Goal: Check status: Check status

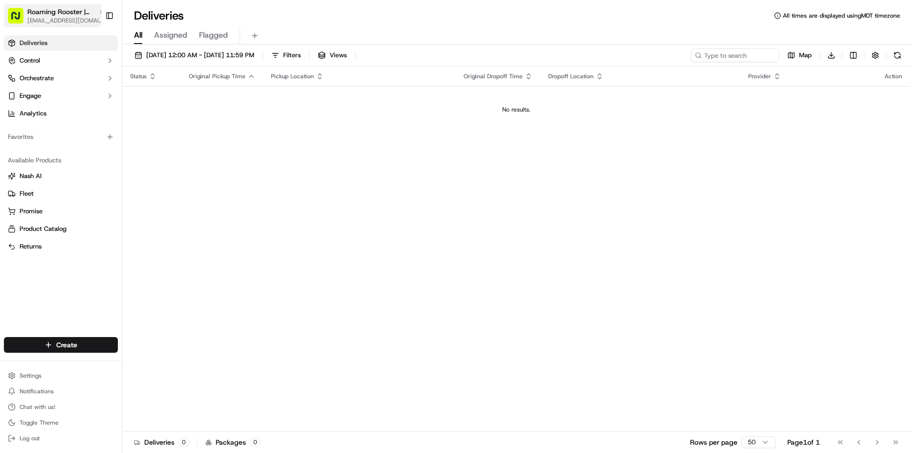
click at [45, 16] on span "Roaming Rooster | [GEOGRAPHIC_DATA]" at bounding box center [61, 12] width 68 height 10
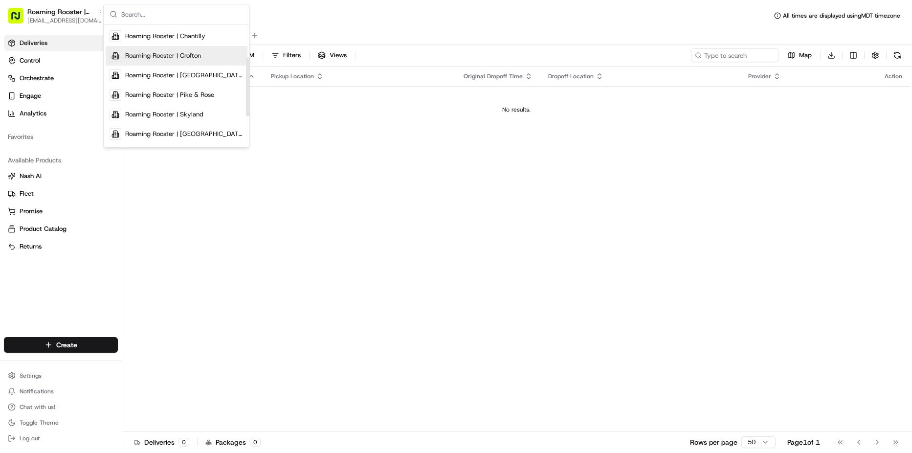
scroll to position [98, 0]
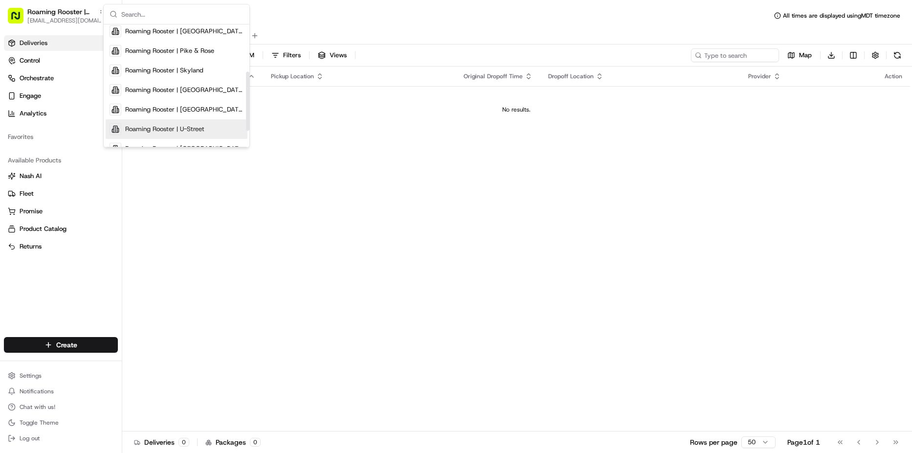
click at [202, 130] on span "Roaming Rooster | U-Street" at bounding box center [164, 129] width 79 height 9
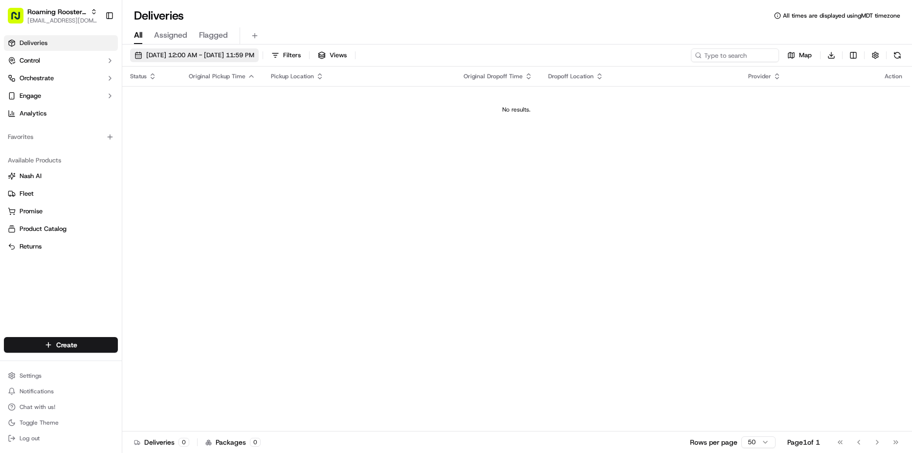
click at [189, 55] on span "[DATE] 12:00 AM - [DATE] 11:59 PM" at bounding box center [200, 55] width 108 height 9
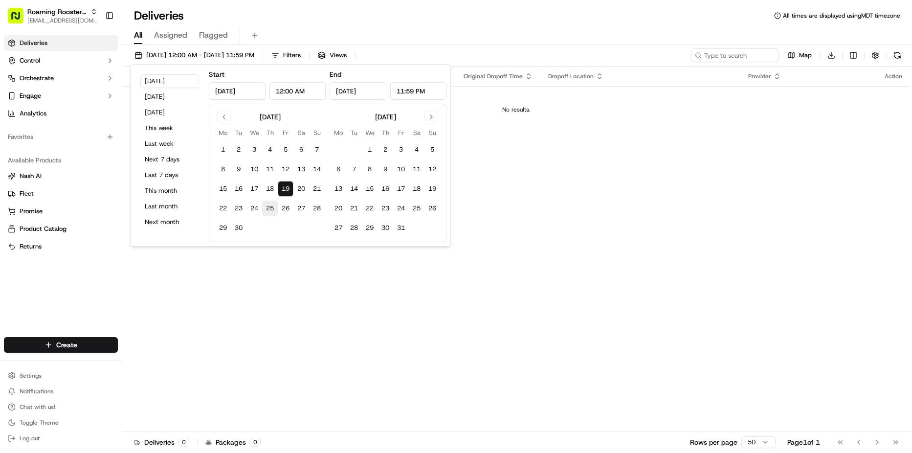
click at [270, 210] on button "25" at bounding box center [270, 209] width 16 height 16
type input "[DATE]"
click at [288, 205] on button "26" at bounding box center [286, 209] width 16 height 16
type input "[DATE]"
click at [564, 203] on div "Status Original Pickup Time Pickup Location Original Dropoff Time Dropoff Locat…" at bounding box center [516, 249] width 788 height 365
